Goal: Find specific page/section: Find specific page/section

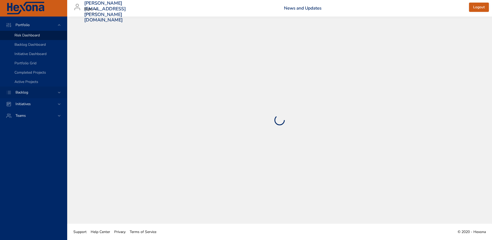
click at [27, 93] on span "Backlog" at bounding box center [21, 92] width 21 height 5
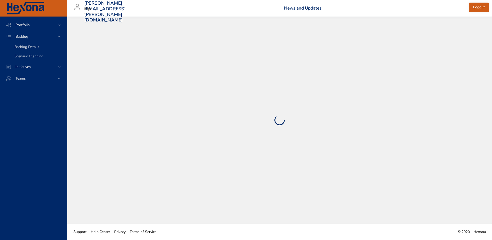
click at [25, 47] on span "Backlog Details" at bounding box center [26, 46] width 25 height 5
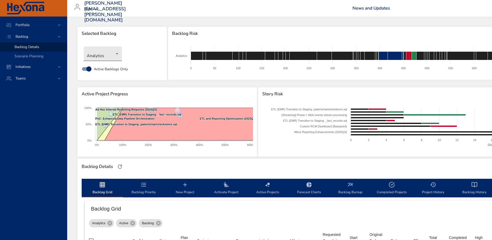
click at [105, 57] on body "Portfolio Backlog Backlog Details Scenario Planning Initiatives Teams [PERSON_N…" at bounding box center [246, 120] width 492 height 240
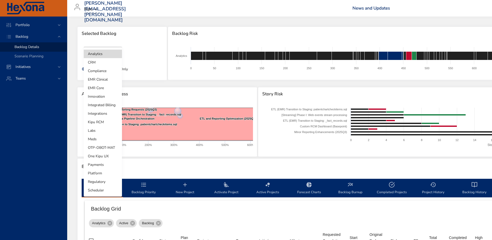
click at [96, 70] on li "Compliance" at bounding box center [103, 71] width 38 height 9
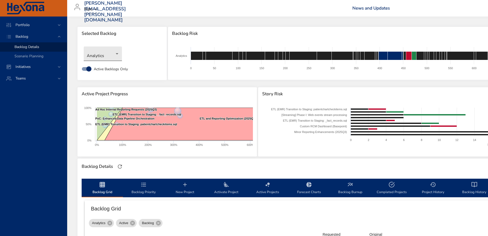
click at [118, 55] on body "Portfolio Backlog Backlog Details Scenario Planning Initiatives Teams [PERSON_N…" at bounding box center [244, 118] width 488 height 236
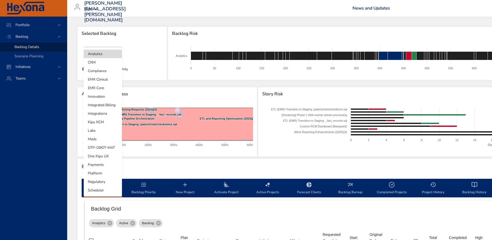
click at [98, 72] on li "Compliance" at bounding box center [103, 71] width 38 height 9
